Goal: Transaction & Acquisition: Purchase product/service

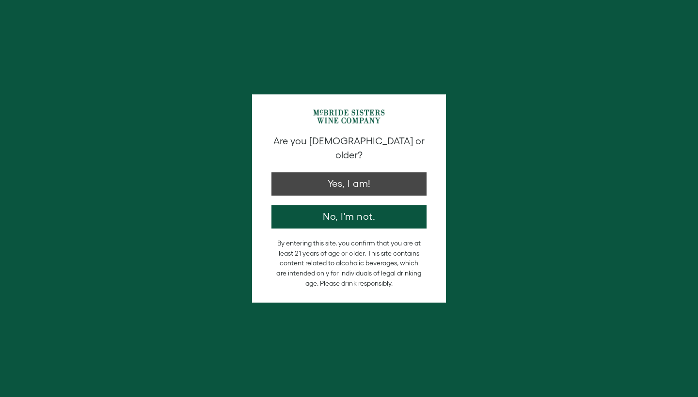
drag, startPoint x: 0, startPoint y: 0, endPoint x: 340, endPoint y: 171, distance: 380.0
click at [340, 172] on button "Yes, I am!" at bounding box center [348, 183] width 155 height 23
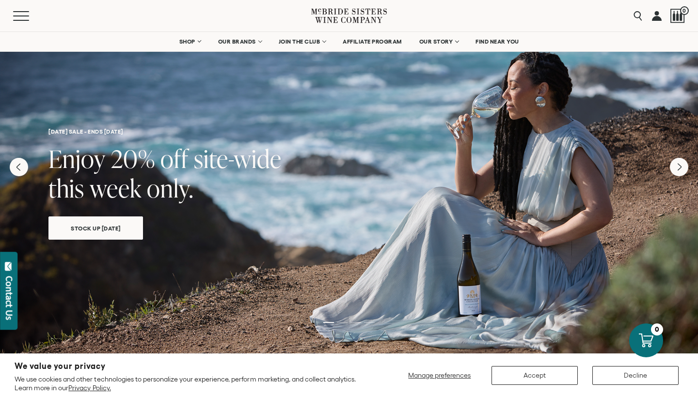
scroll to position [7, 0]
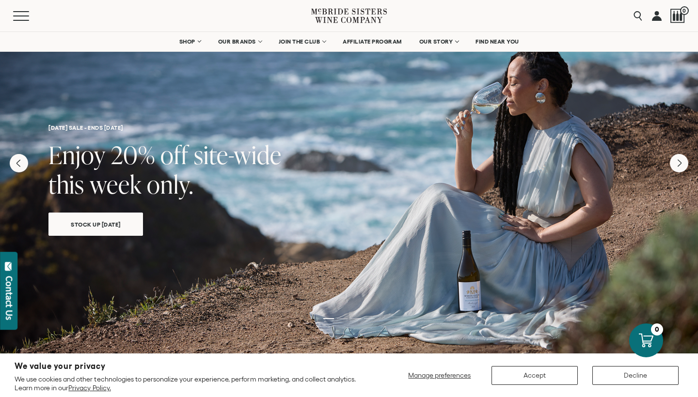
click at [110, 224] on span "Stock Up Today" at bounding box center [96, 224] width 84 height 11
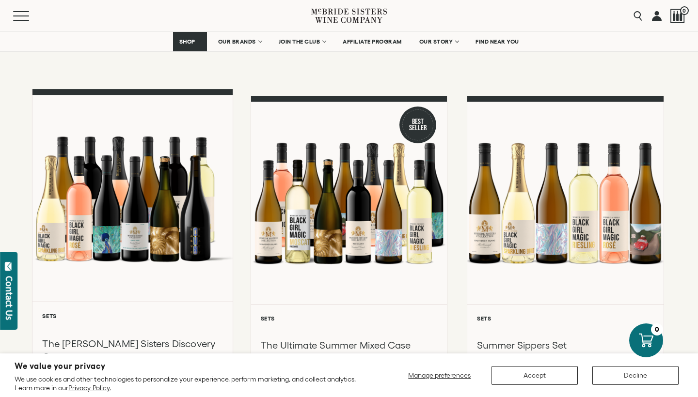
scroll to position [73, 0]
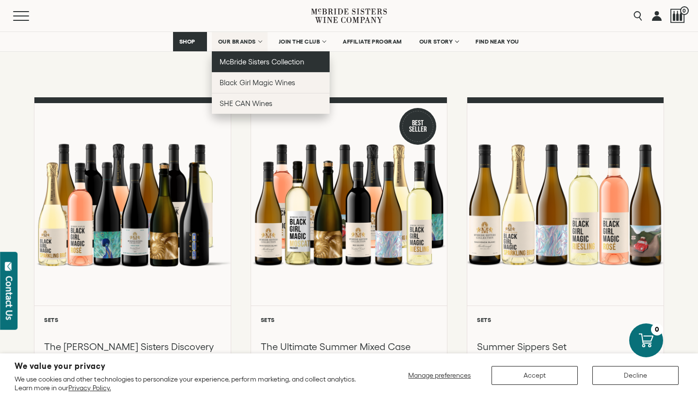
click at [253, 64] on span "McBride Sisters Collection" at bounding box center [261, 62] width 85 height 8
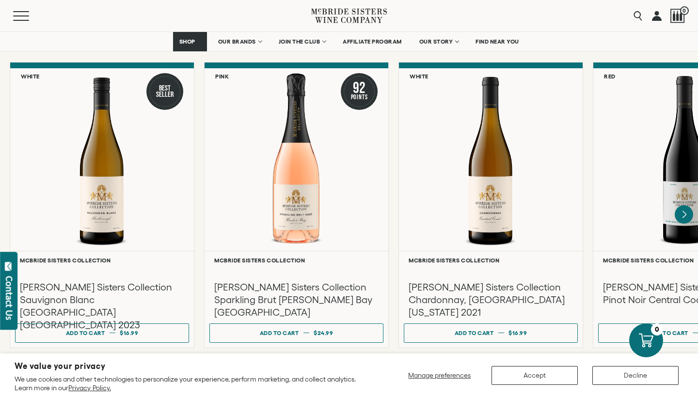
scroll to position [815, 0]
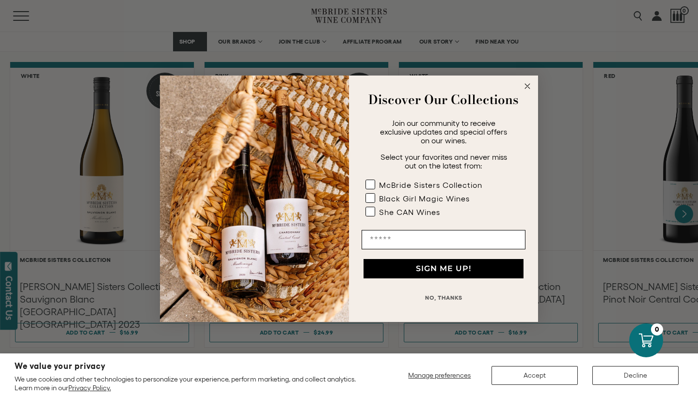
click at [528, 85] on circle "Close dialog" at bounding box center [527, 85] width 11 height 11
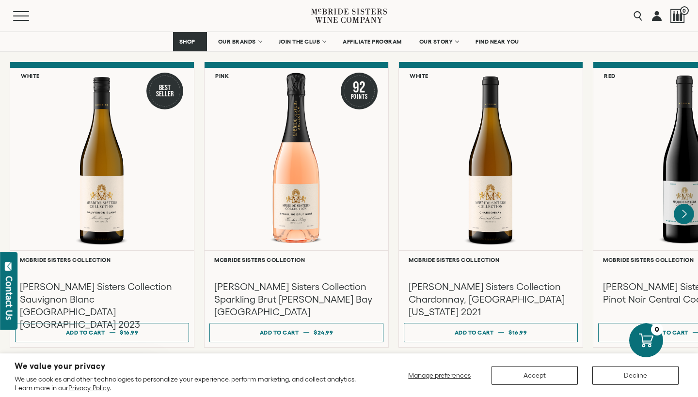
click at [687, 204] on icon "Next" at bounding box center [683, 214] width 20 height 20
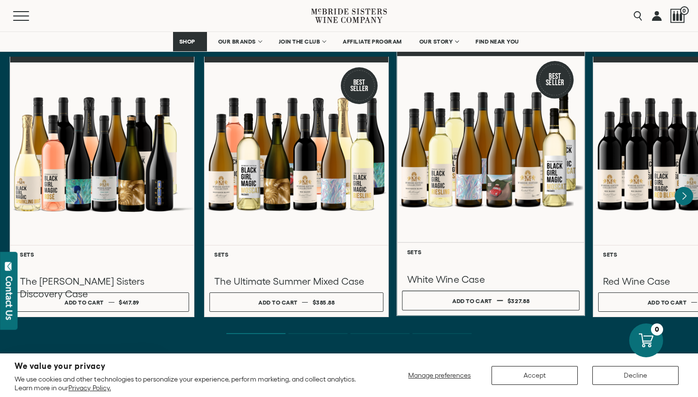
scroll to position [3001, 0]
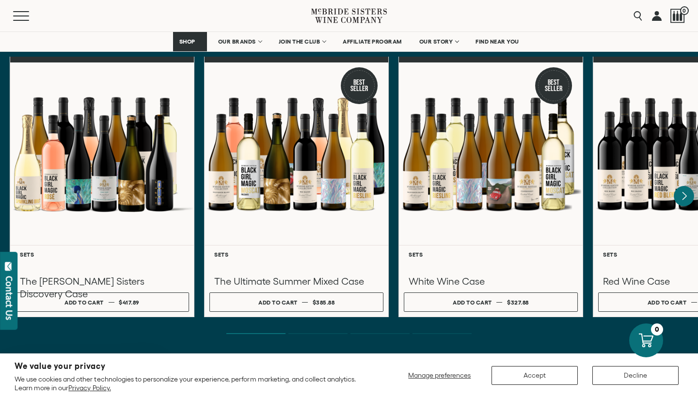
click at [688, 186] on icon "Next" at bounding box center [683, 196] width 20 height 20
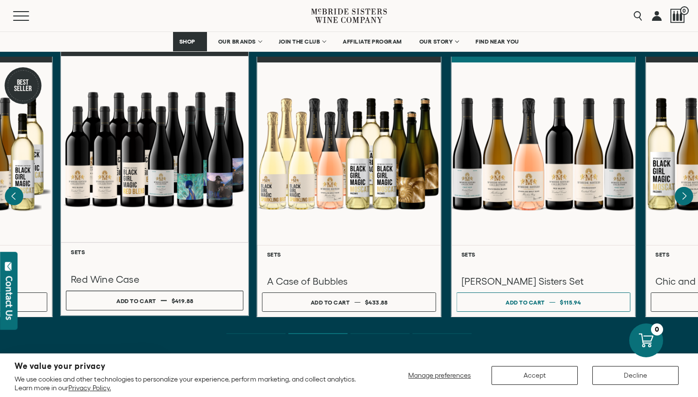
click at [129, 165] on div at bounding box center [154, 149] width 187 height 186
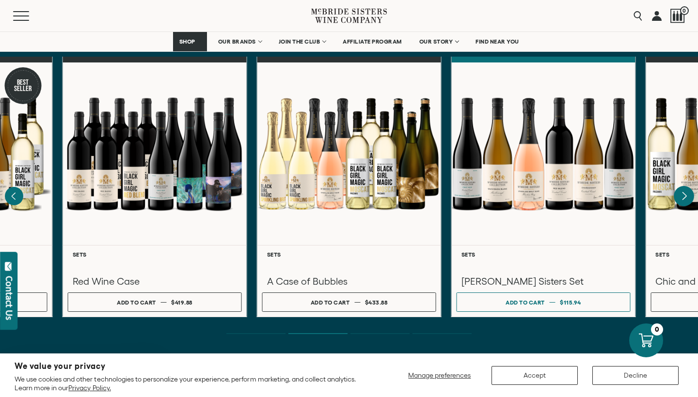
click at [684, 192] on icon "Next" at bounding box center [684, 196] width 4 height 8
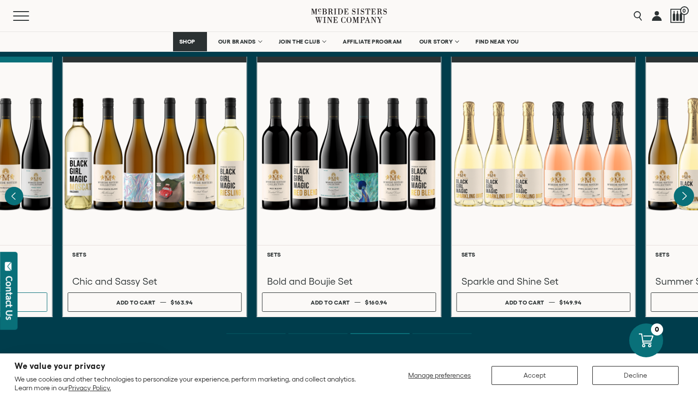
click at [684, 192] on icon "Next" at bounding box center [684, 196] width 4 height 8
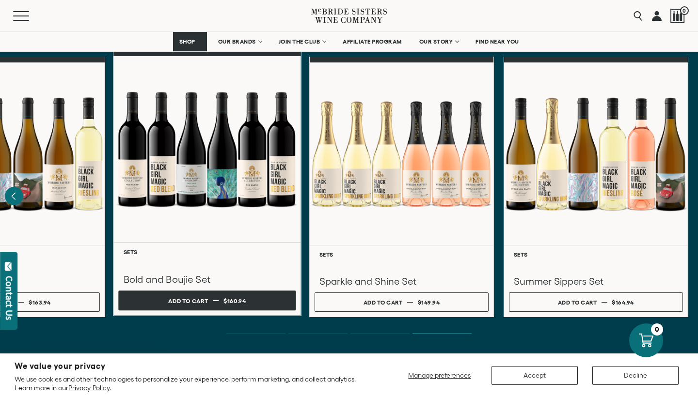
click at [173, 294] on div "Add to cart" at bounding box center [188, 301] width 40 height 15
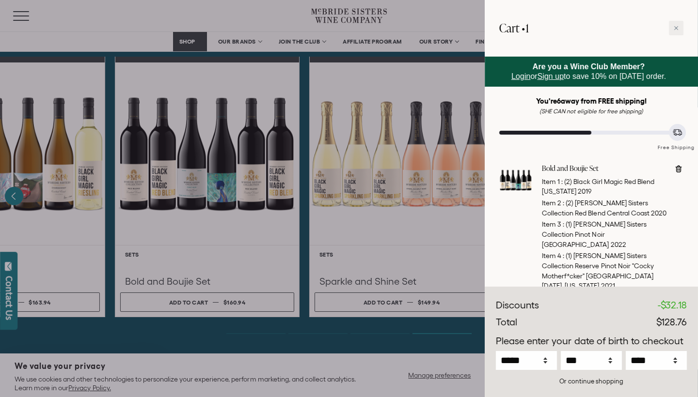
scroll to position [0, 0]
click at [211, 213] on div at bounding box center [349, 198] width 698 height 397
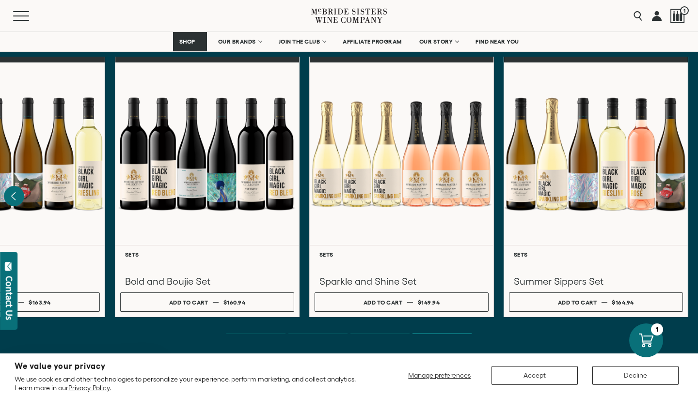
click at [15, 193] on icon "Previous" at bounding box center [14, 197] width 4 height 8
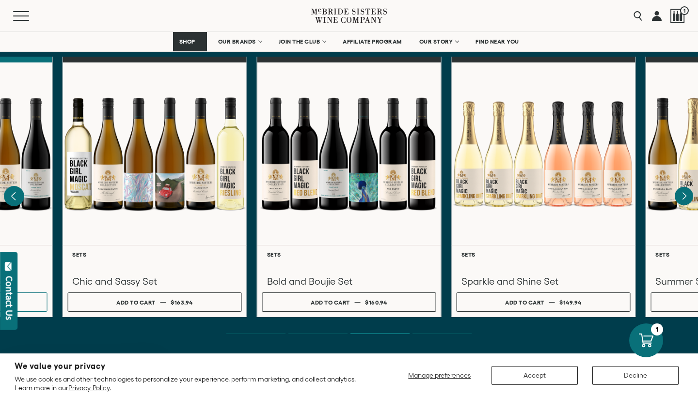
click at [15, 193] on icon "Previous" at bounding box center [14, 197] width 4 height 8
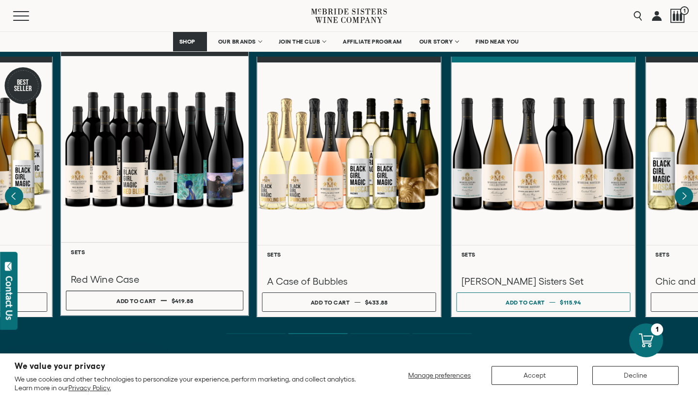
click at [161, 197] on div at bounding box center [154, 149] width 187 height 186
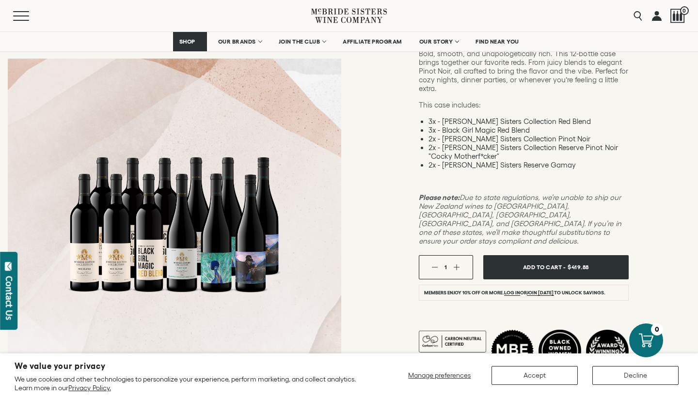
scroll to position [152, 0]
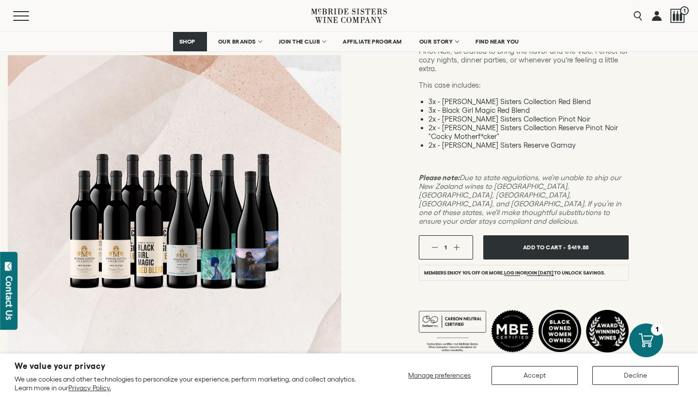
scroll to position [174, 0]
click at [524, 240] on span "Add To Cart -" at bounding box center [544, 247] width 43 height 14
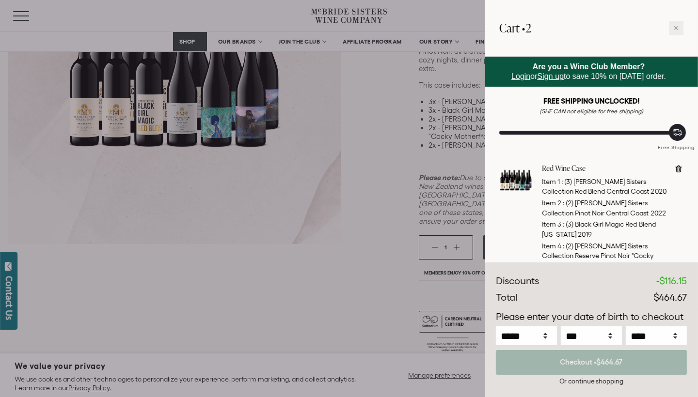
scroll to position [0, 0]
click at [678, 28] on div at bounding box center [675, 28] width 15 height 15
